Goal: Find specific page/section: Find specific page/section

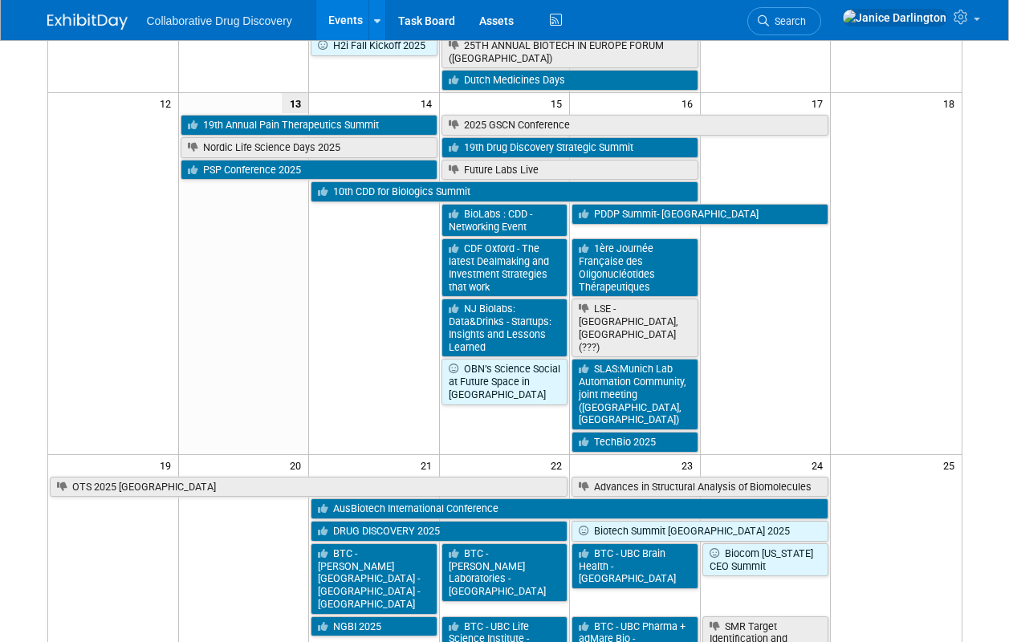
scroll to position [656, 0]
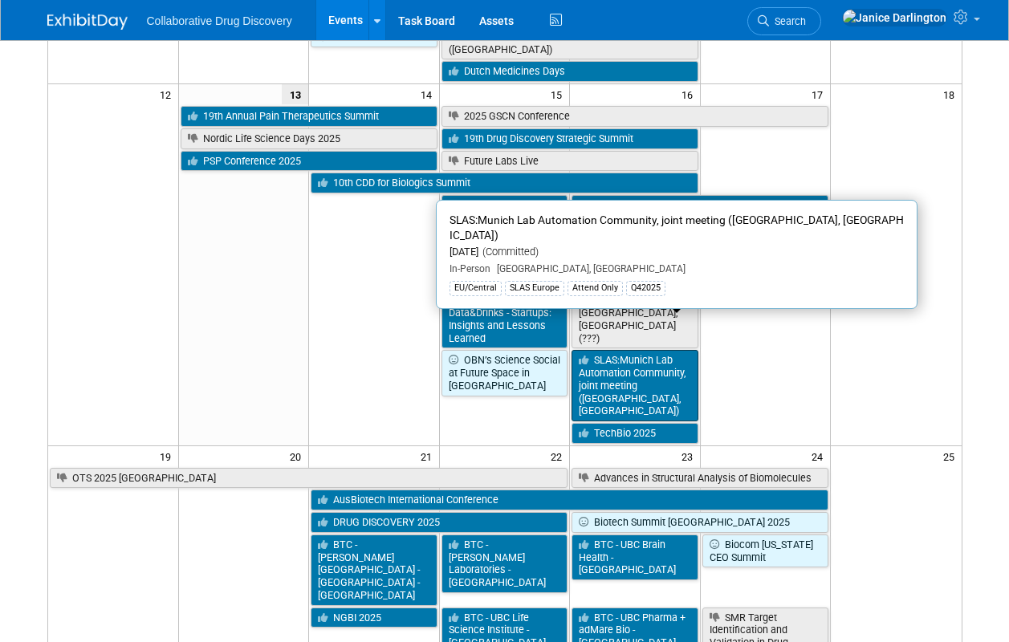
click at [680, 350] on link "SLAS:Munich Lab Automation Community, joint meeting ([GEOGRAPHIC_DATA], [GEOGRA…" at bounding box center [634, 385] width 127 height 71
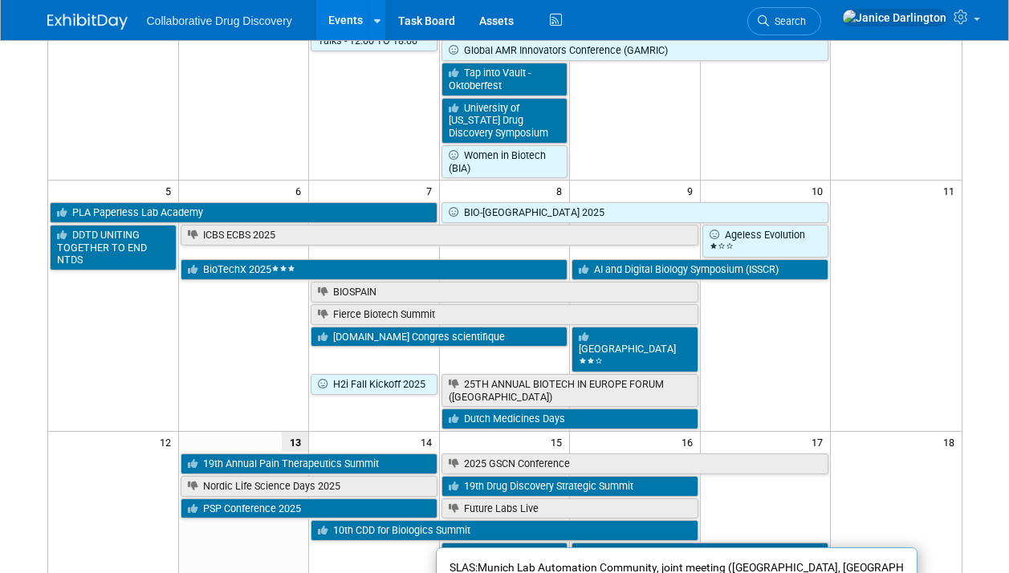
scroll to position [303, 0]
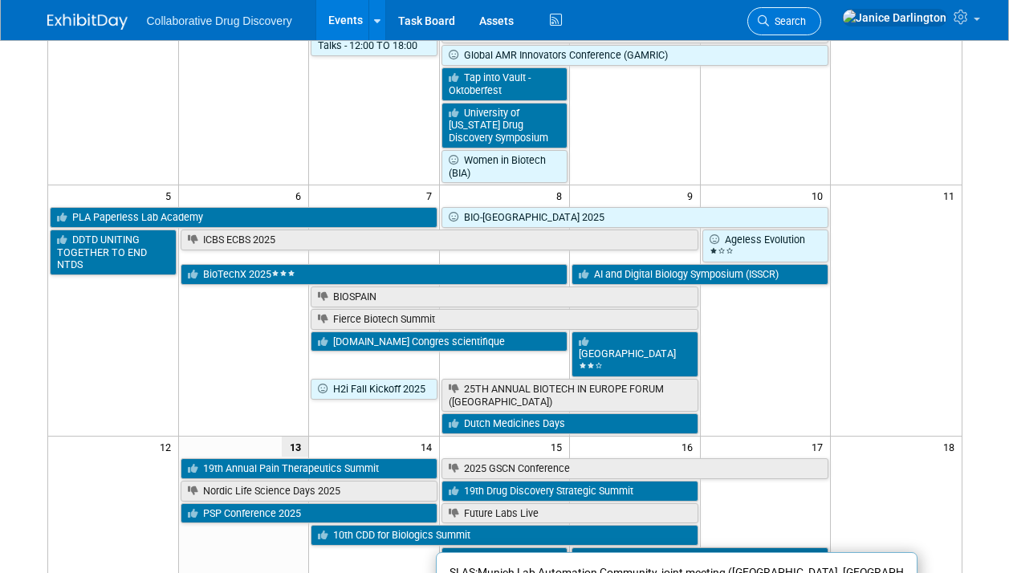
click at [806, 19] on span "Search" at bounding box center [787, 21] width 37 height 12
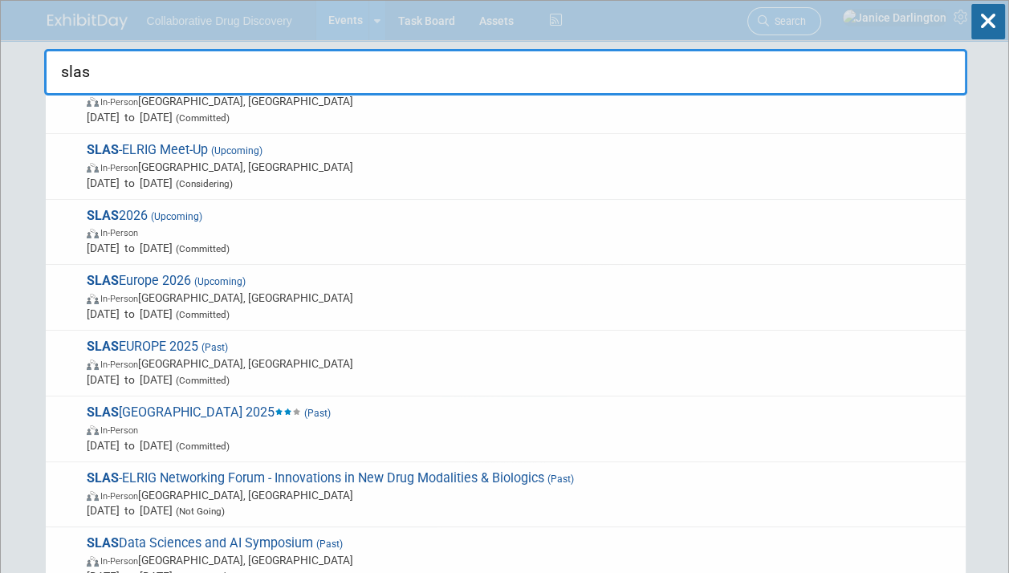
scroll to position [28, 0]
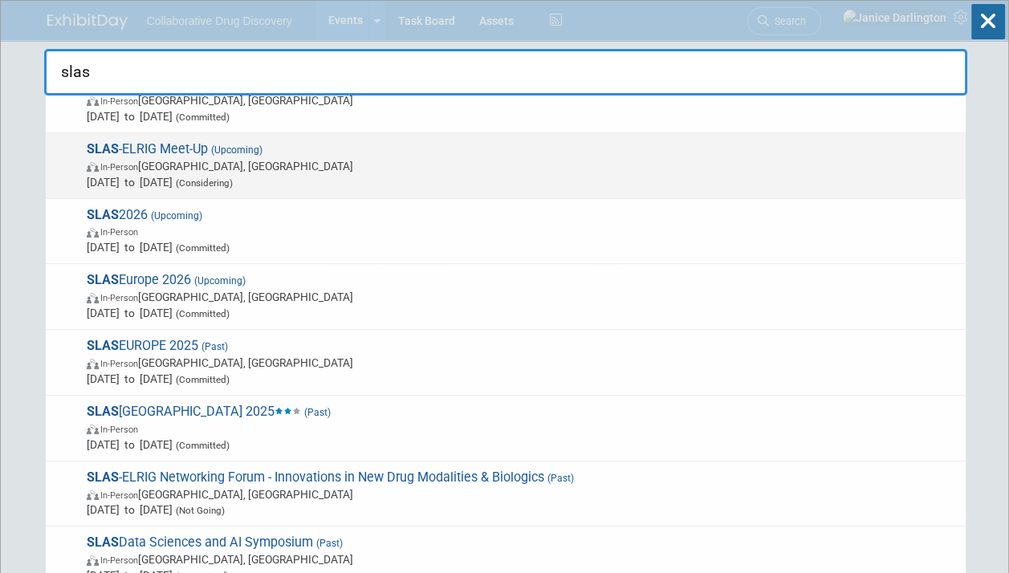
click at [139, 158] on span "In-Person [GEOGRAPHIC_DATA], [GEOGRAPHIC_DATA]" at bounding box center [522, 166] width 871 height 16
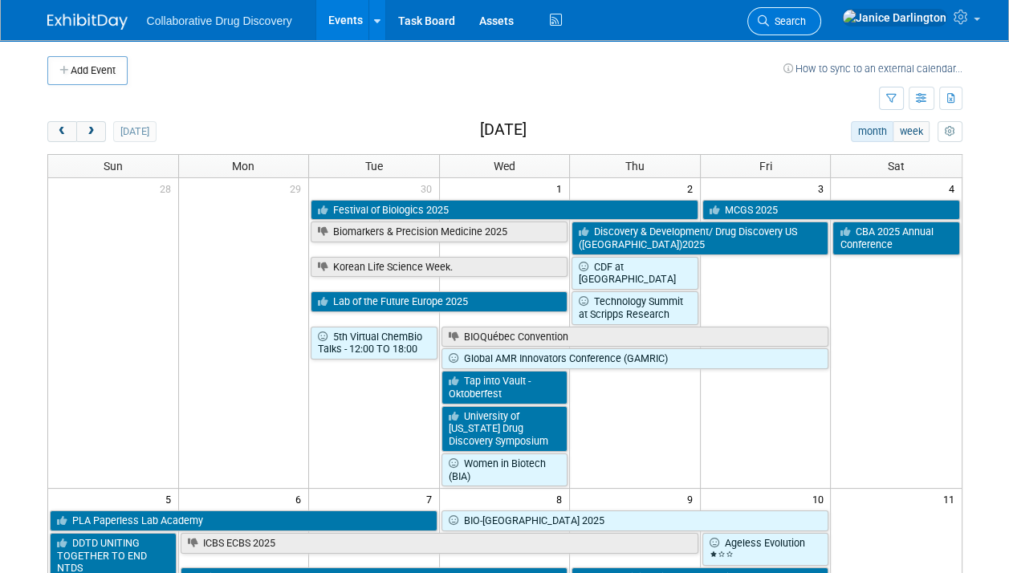
click at [806, 24] on span "Search" at bounding box center [787, 21] width 37 height 12
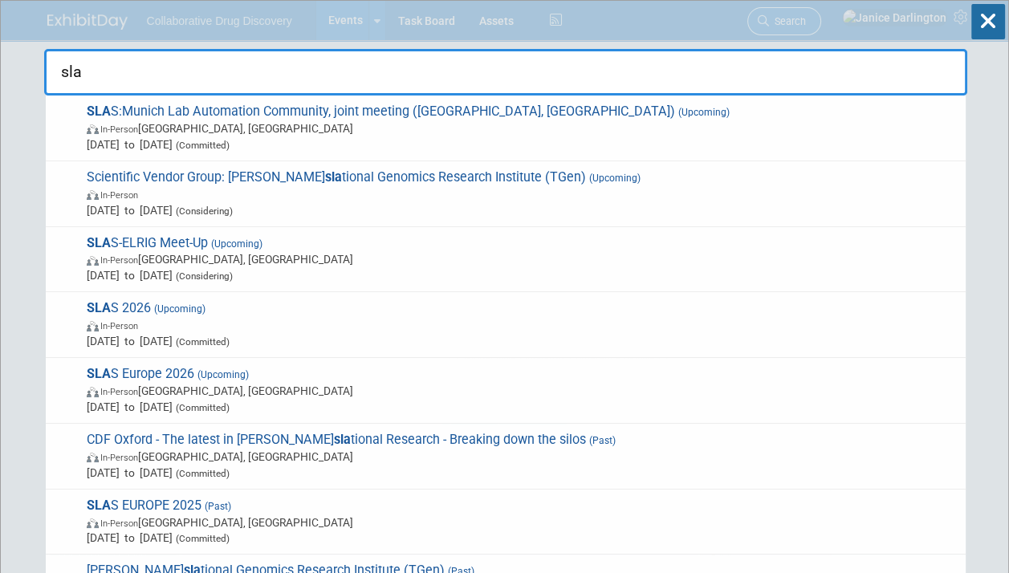
type input "slas"
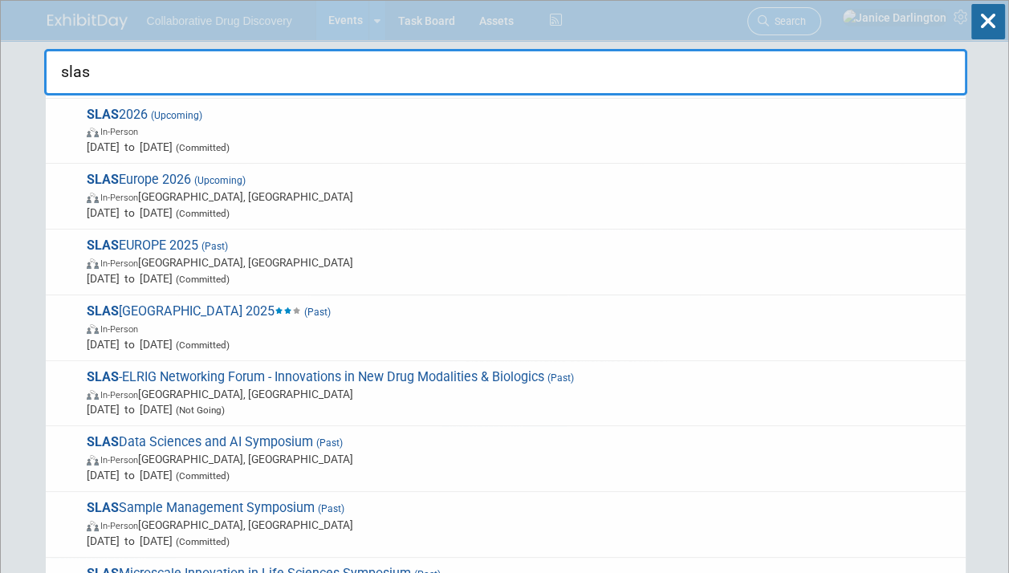
scroll to position [128, 0]
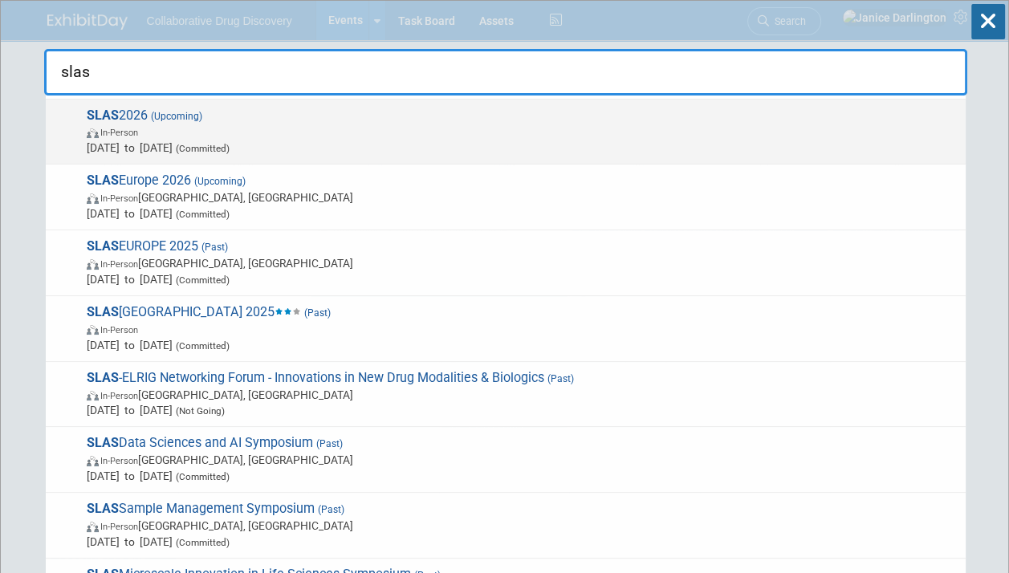
click at [132, 129] on span "In-Person" at bounding box center [119, 133] width 38 height 10
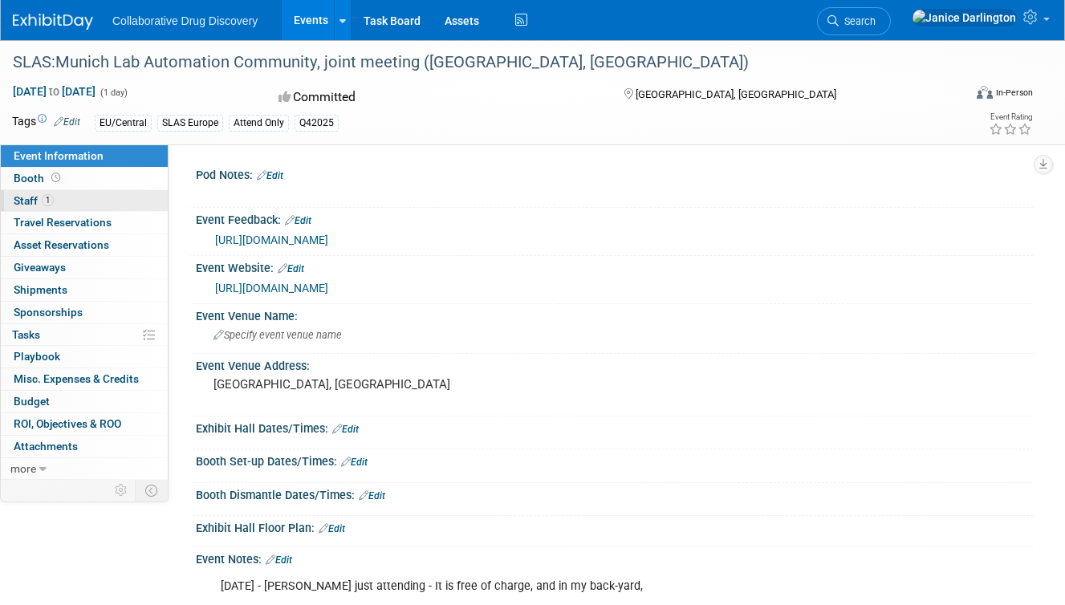
click at [39, 200] on span "Staff 1" at bounding box center [34, 200] width 40 height 13
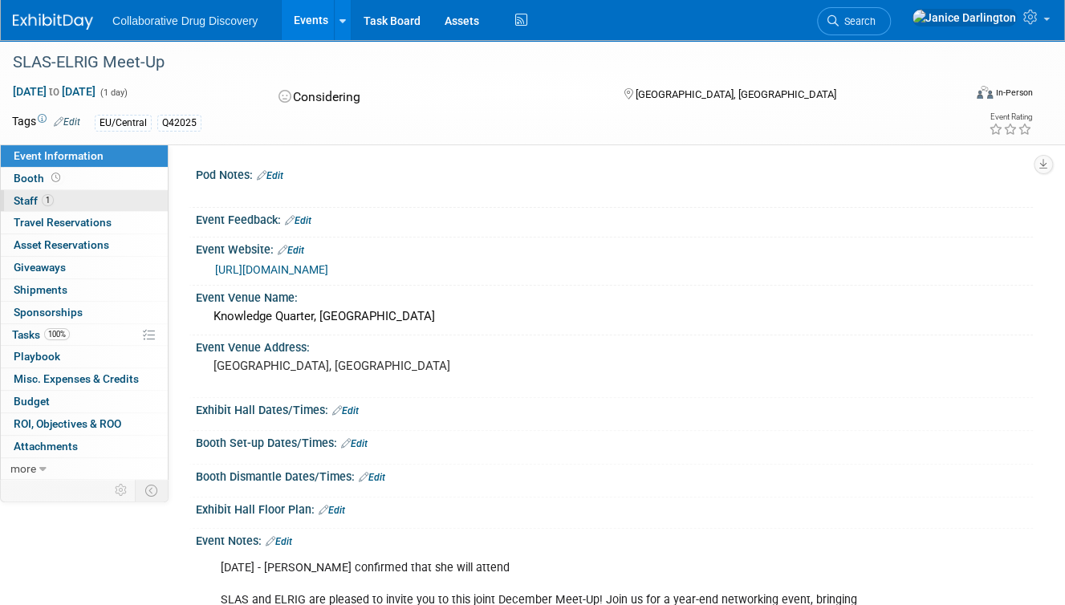
click at [35, 205] on link "1 Staff 1" at bounding box center [84, 201] width 167 height 22
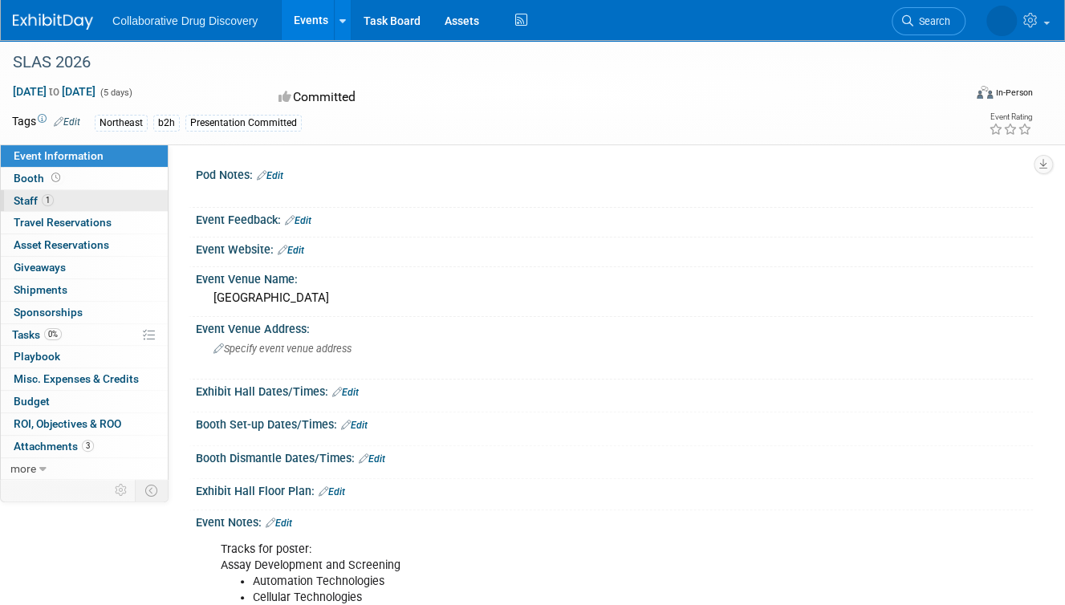
click at [33, 205] on link "1 Staff 1" at bounding box center [84, 201] width 167 height 22
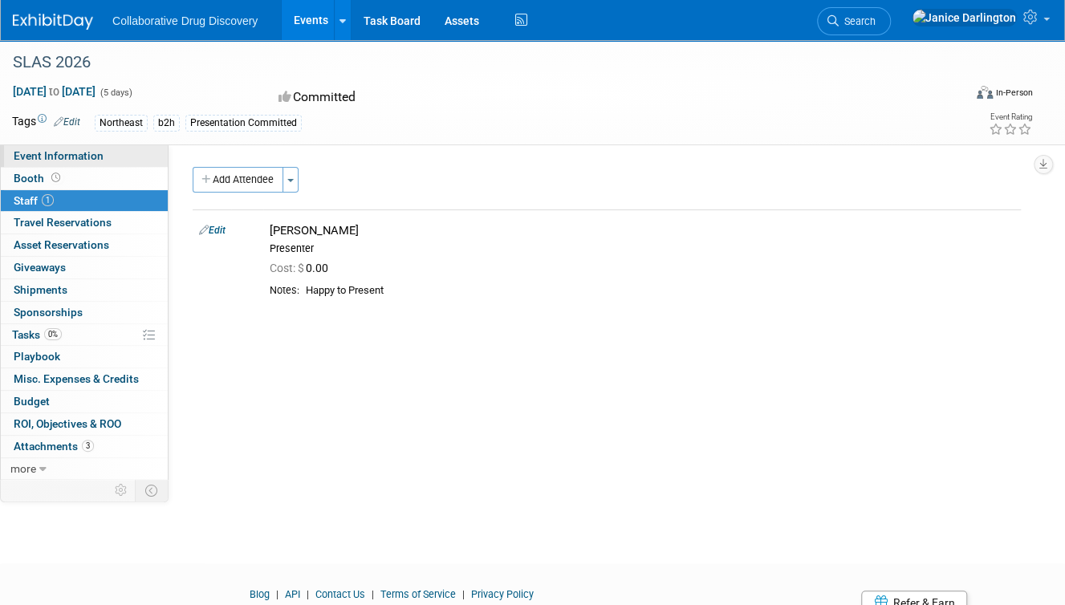
click at [34, 150] on span "Event Information" at bounding box center [59, 155] width 90 height 13
